Goal: Check status: Check status

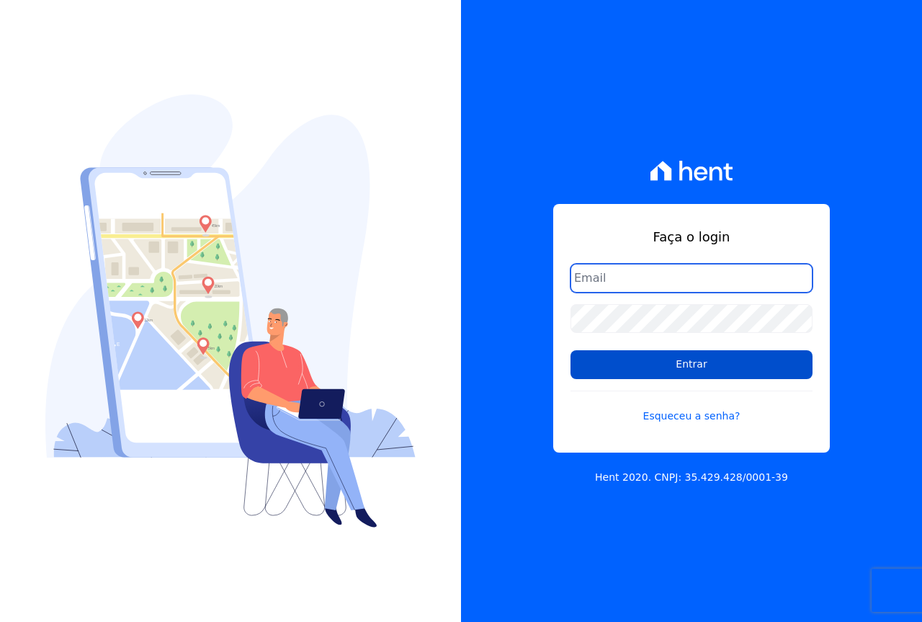
type input "[EMAIL_ADDRESS][DOMAIN_NAME]"
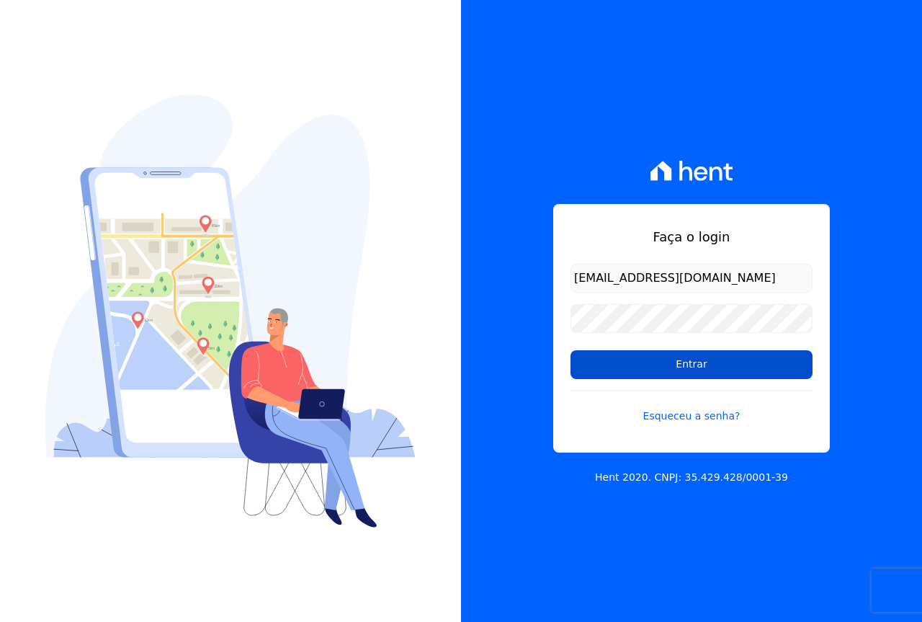
click at [613, 365] on input "Entrar" at bounding box center [692, 364] width 242 height 29
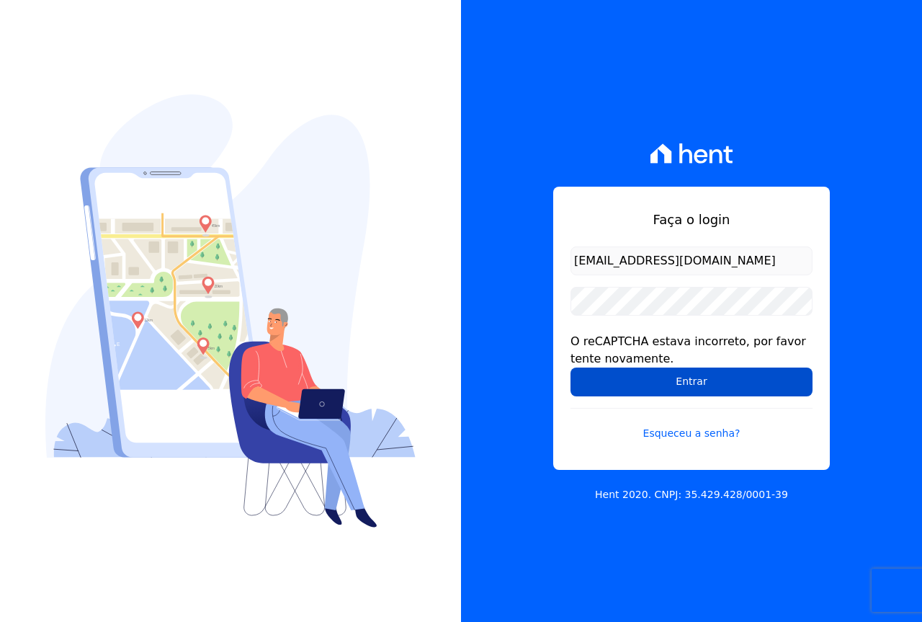
click at [654, 387] on input "Entrar" at bounding box center [692, 381] width 242 height 29
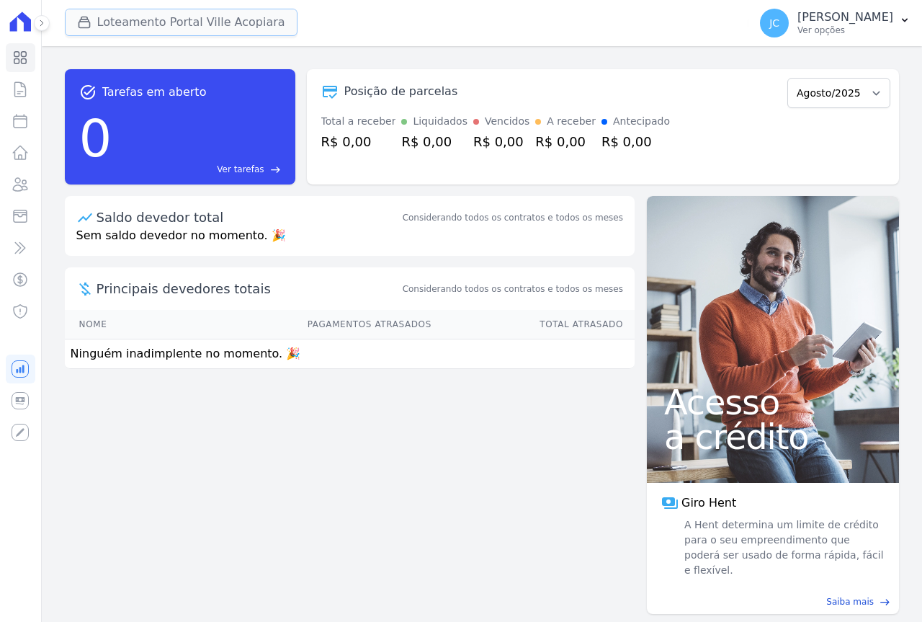
click at [138, 26] on button "Loteamento Portal Ville Acopiara" at bounding box center [181, 22] width 233 height 27
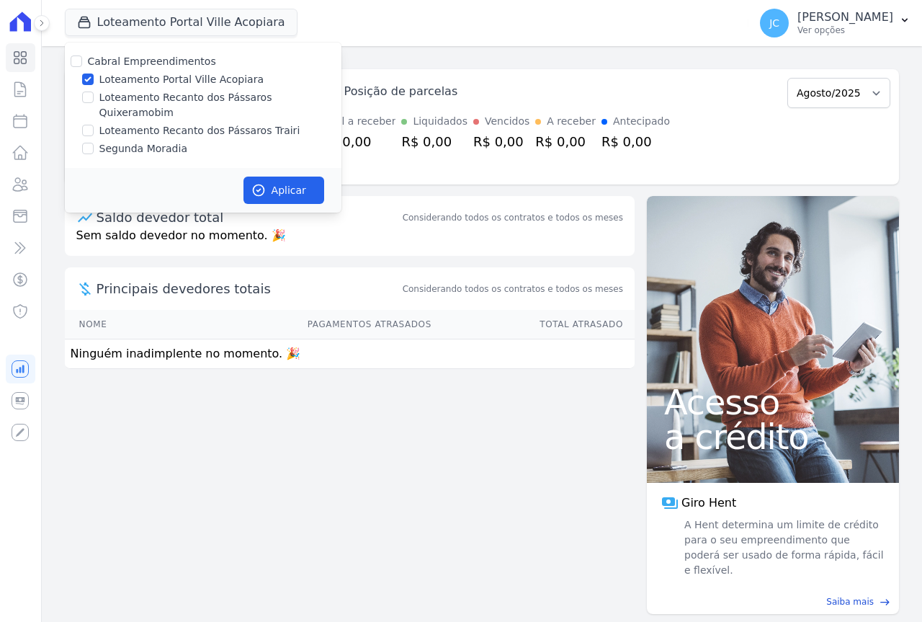
click at [127, 84] on label "Loteamento Portal Ville Acopiara" at bounding box center [181, 79] width 164 height 15
click at [94, 84] on input "Loteamento Portal Ville Acopiara" at bounding box center [88, 79] width 12 height 12
checkbox input "false"
click at [150, 96] on label "Loteamento Recanto dos Pássaros Quixeramobim" at bounding box center [220, 105] width 242 height 30
click at [94, 96] on input "Loteamento Recanto dos Pássaros Quixeramobim" at bounding box center [88, 97] width 12 height 12
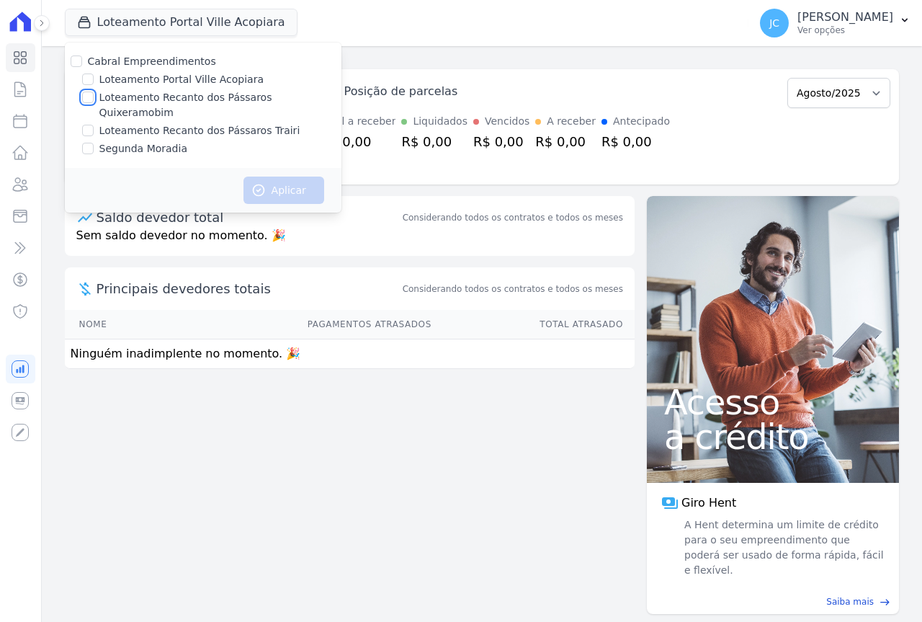
checkbox input "true"
click at [274, 178] on button "Aplicar" at bounding box center [284, 190] width 81 height 27
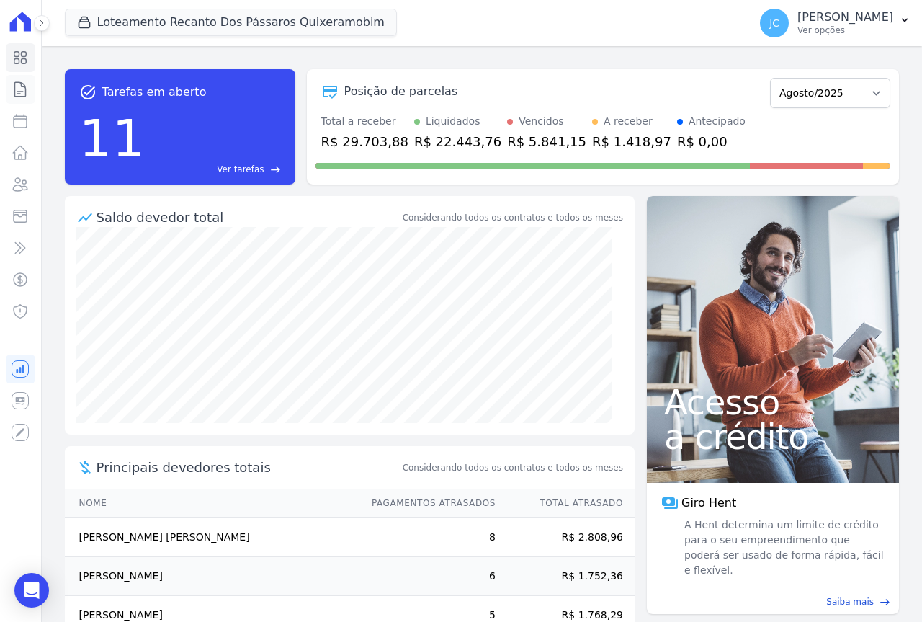
click at [26, 91] on icon at bounding box center [20, 89] width 11 height 14
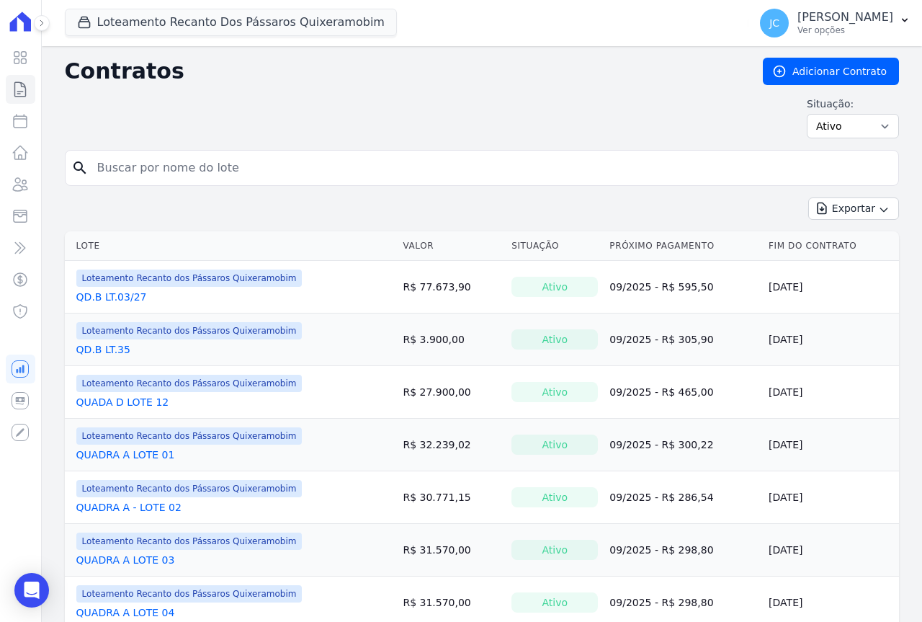
click at [104, 168] on input "search" at bounding box center [491, 167] width 804 height 29
type input "24"
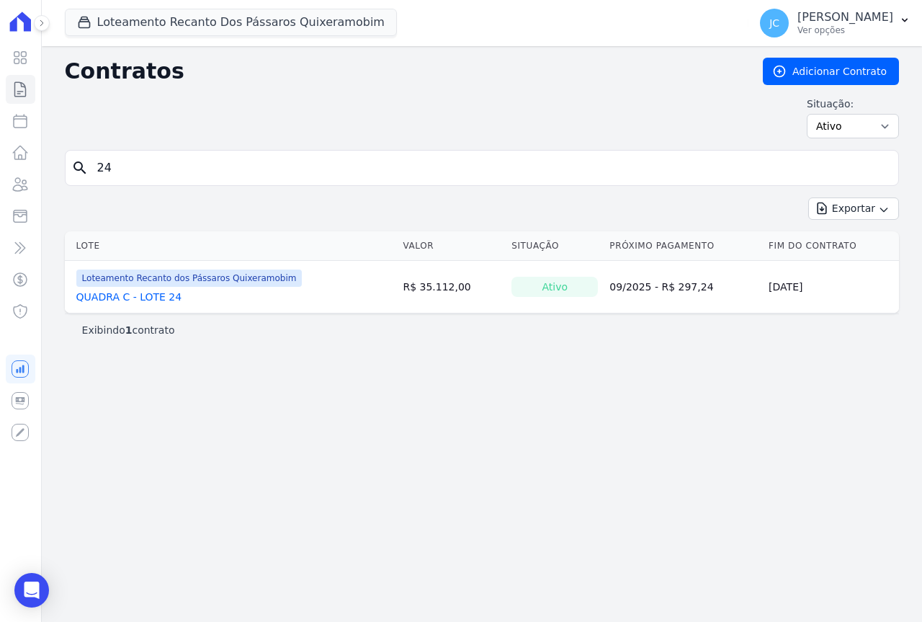
click at [125, 300] on link "QUADRA C - LOTE 24" at bounding box center [129, 297] width 106 height 14
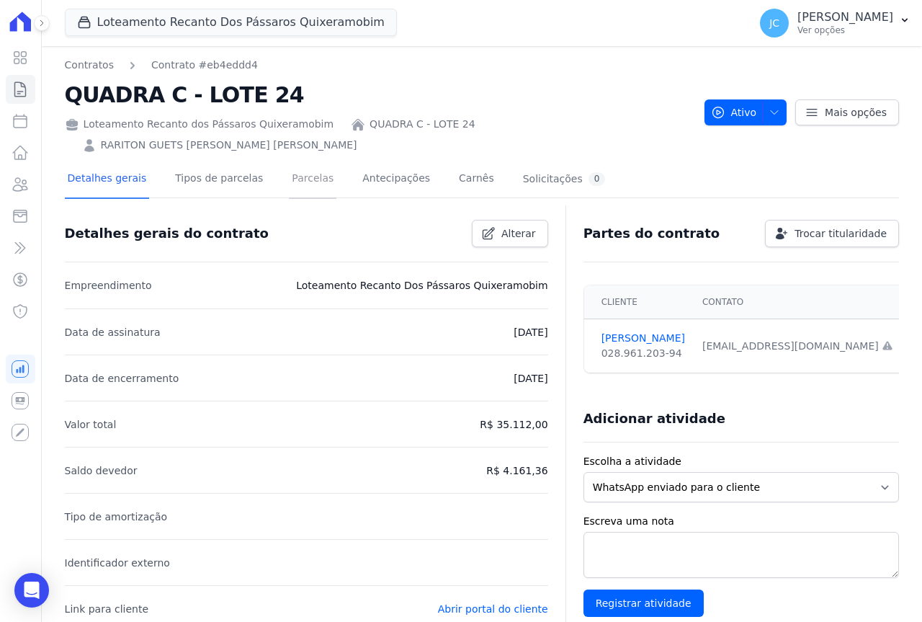
click at [292, 161] on link "Parcelas" at bounding box center [313, 180] width 48 height 38
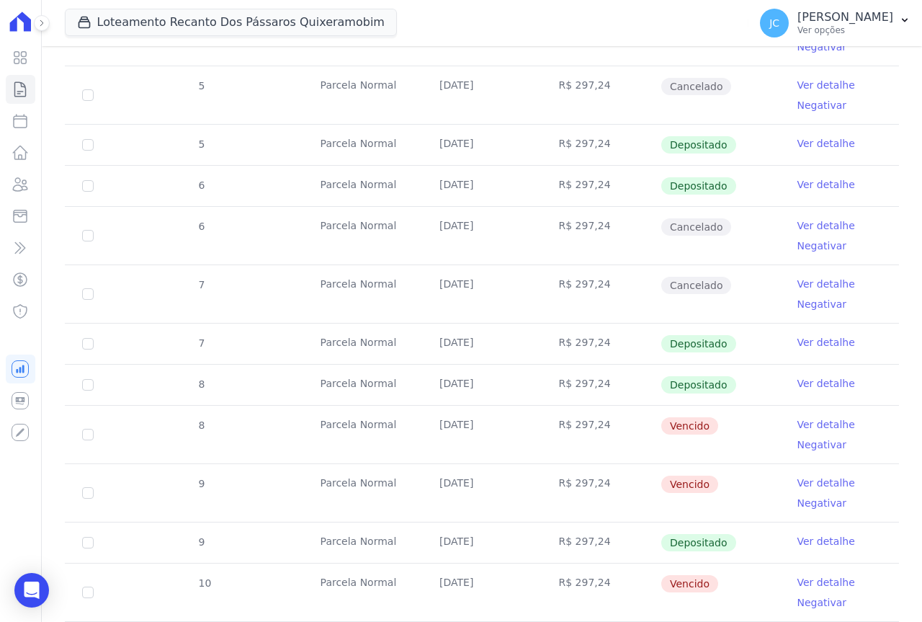
scroll to position [576, 0]
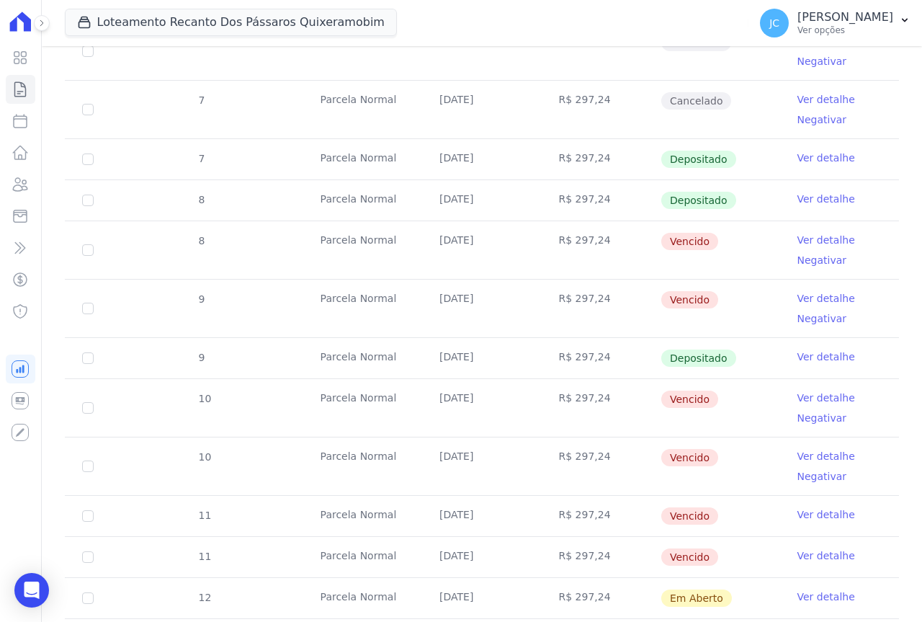
click at [802, 233] on link "Ver detalhe" at bounding box center [827, 240] width 58 height 14
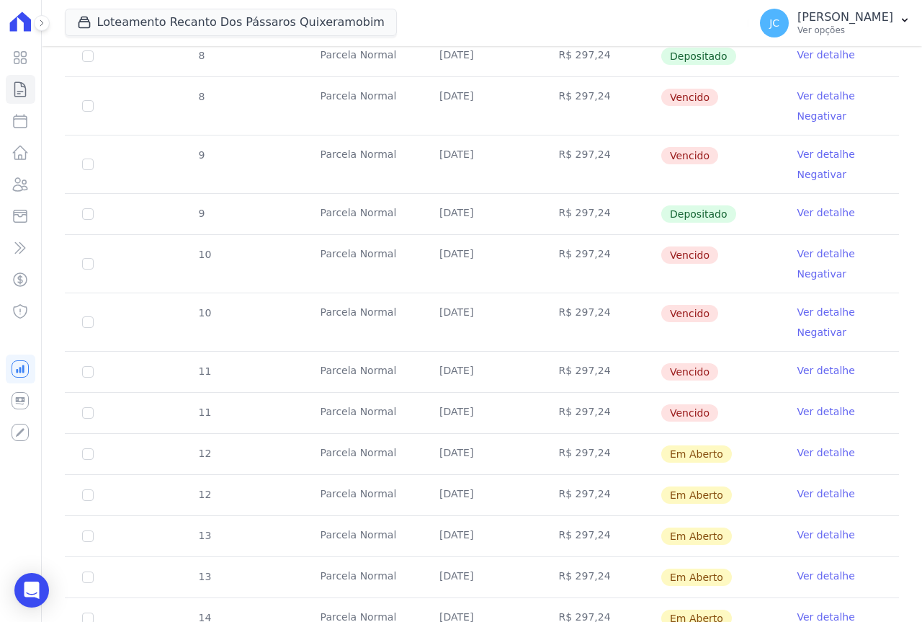
scroll to position [792, 0]
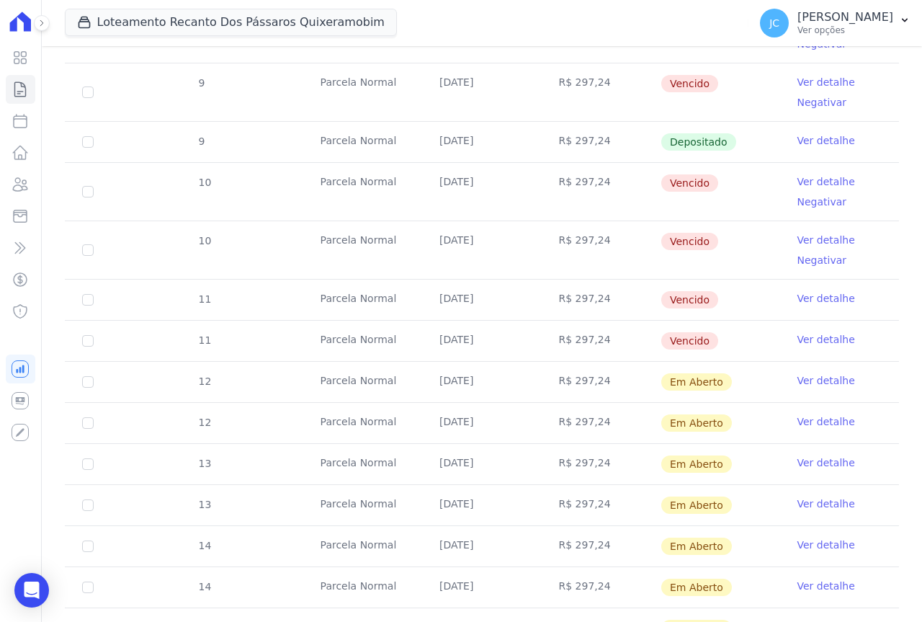
click at [803, 174] on link "Ver detalhe" at bounding box center [827, 181] width 58 height 14
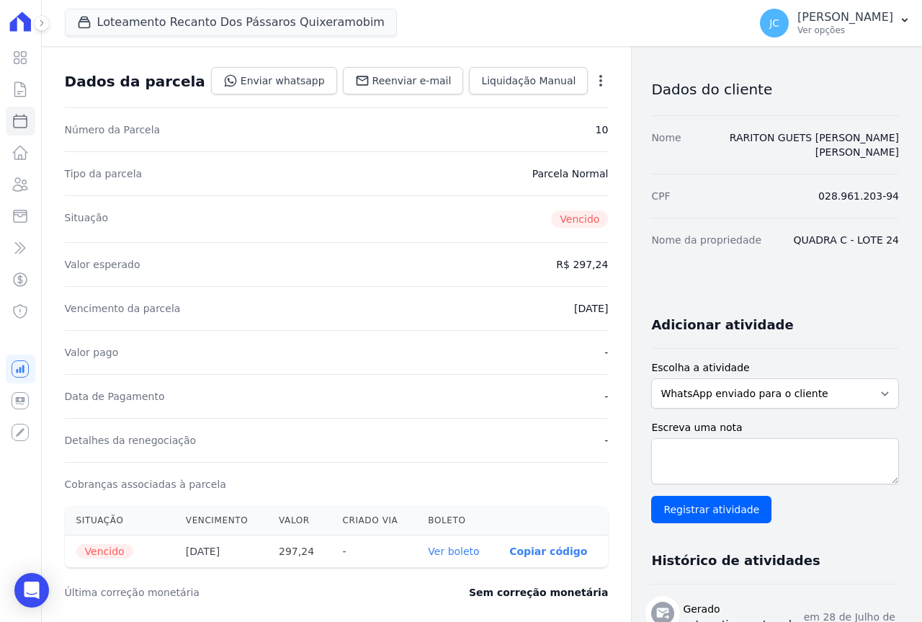
scroll to position [144, 0]
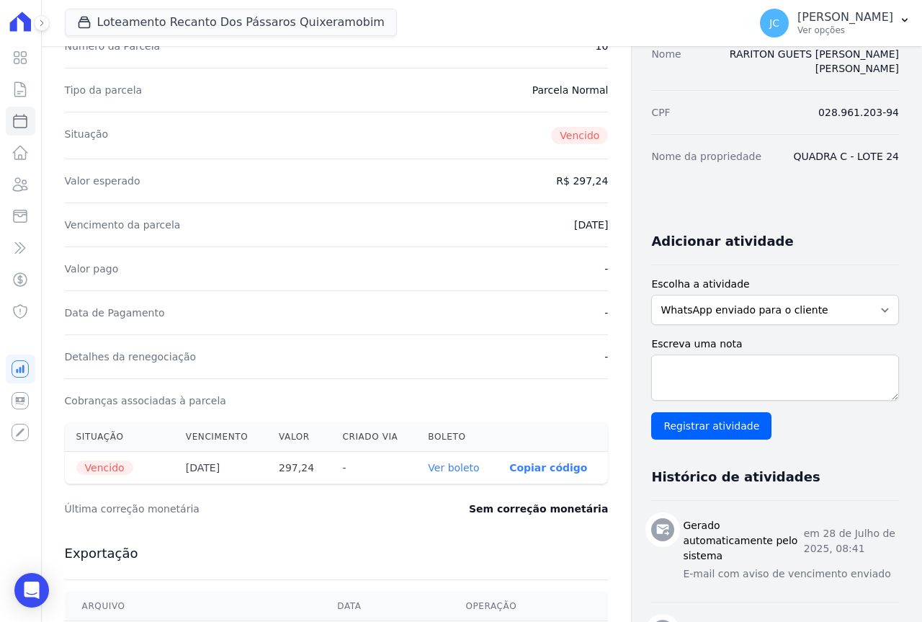
click at [428, 469] on link "Ver boleto" at bounding box center [453, 468] width 51 height 12
